Goal: Communication & Community: Answer question/provide support

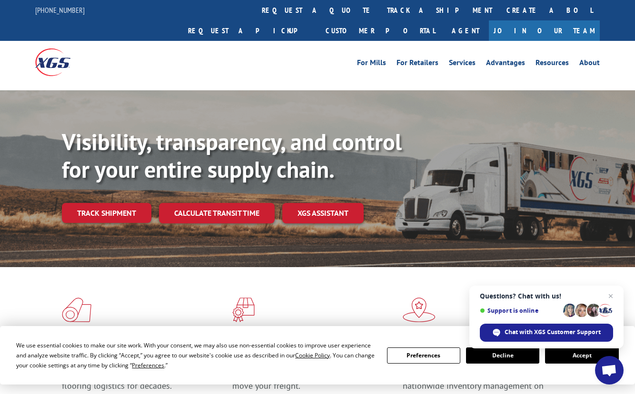
click at [565, 352] on button "Accept" at bounding box center [581, 356] width 73 height 16
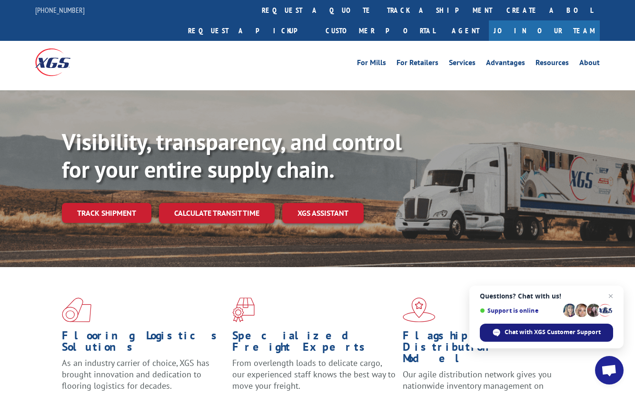
click at [580, 336] on span "Chat with XGS Customer Support" at bounding box center [552, 332] width 96 height 9
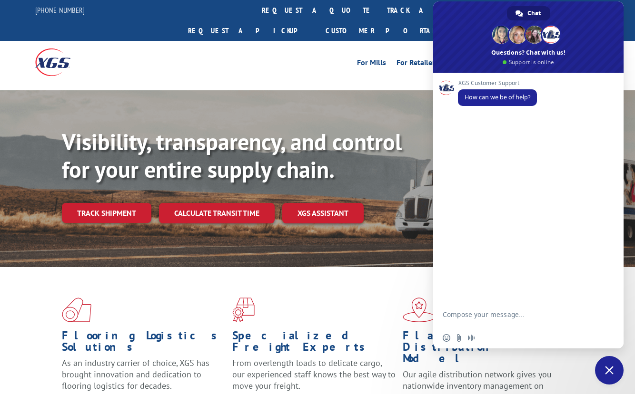
click at [483, 317] on textarea "Compose your message..." at bounding box center [518, 319] width 150 height 17
type textarea "Hi! Can you please check PRO#16566666?"
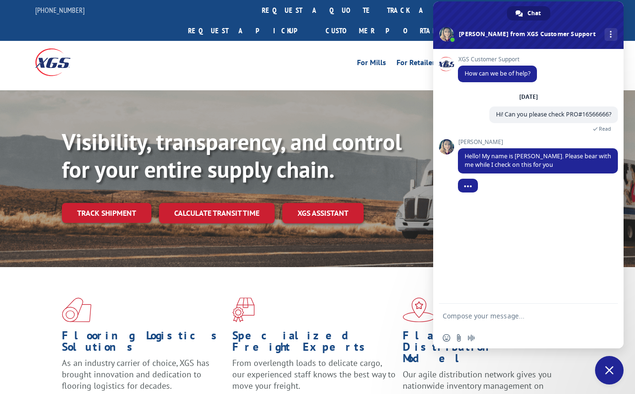
click at [630, 128] on div "Visibility, transparency, and control for your entire supply chain. Track shipm…" at bounding box center [348, 194] width 573 height 133
click at [631, 128] on div "Visibility, transparency, and control for your entire supply chain. Track shipm…" at bounding box center [348, 194] width 573 height 133
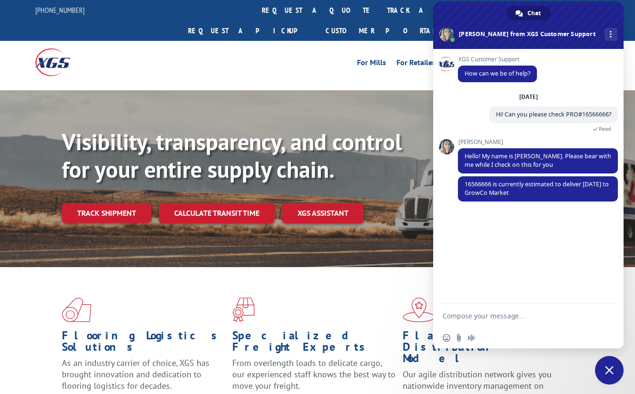
click at [631, 128] on div "Visibility, transparency, and control for your entire supply chain. Track shipm…" at bounding box center [348, 194] width 573 height 133
drag, startPoint x: 537, startPoint y: 192, endPoint x: 494, endPoint y: 185, distance: 43.9
click at [494, 185] on span "16566666 is currently estimated to deliver [DATE] to GrowCo Market" at bounding box center [538, 189] width 160 height 25
copy span "is currently estimated to deliver [DATE] to GrowCo Market"
click at [554, 236] on div "XGS Customer Support How can we be of help? [DATE] Hi! Can you please check PRO…" at bounding box center [528, 176] width 190 height 255
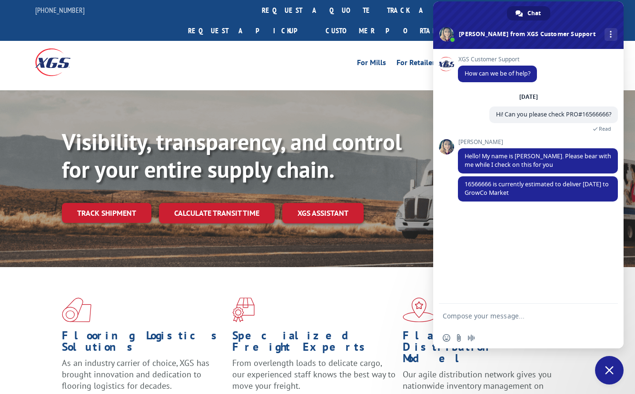
click at [630, 185] on div "Visibility, transparency, and control for your entire supply chain. Track shipm…" at bounding box center [348, 194] width 573 height 133
click at [532, 313] on textarea "Compose your message..." at bounding box center [518, 316] width 150 height 9
type textarea "Thank you"
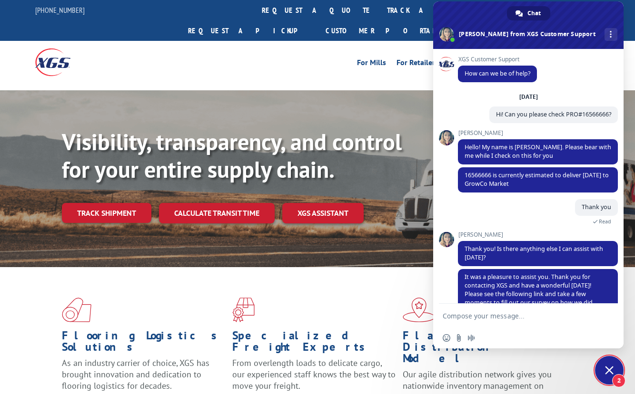
scroll to position [36, 0]
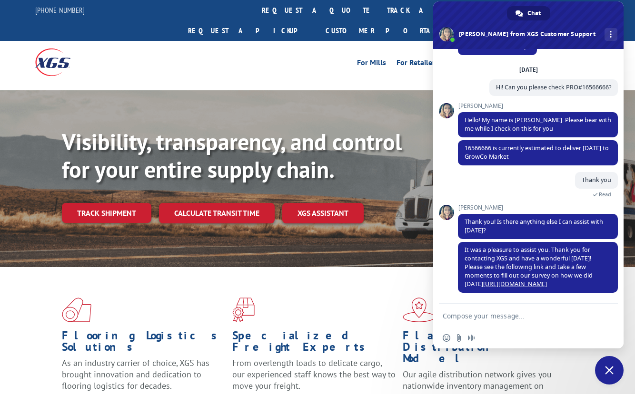
click at [631, 267] on div "Flooring Logistics Solutions As an industry carrier of choice, XGS has brought …" at bounding box center [317, 360] width 635 height 186
click at [620, 369] on span "Close chat" at bounding box center [609, 370] width 29 height 29
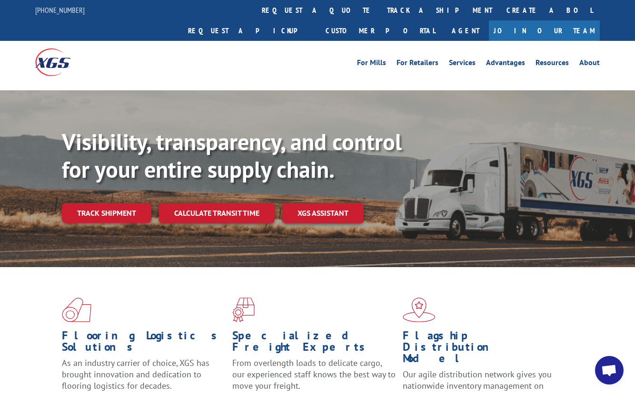
scroll to position [345, 0]
